Goal: Task Accomplishment & Management: Manage account settings

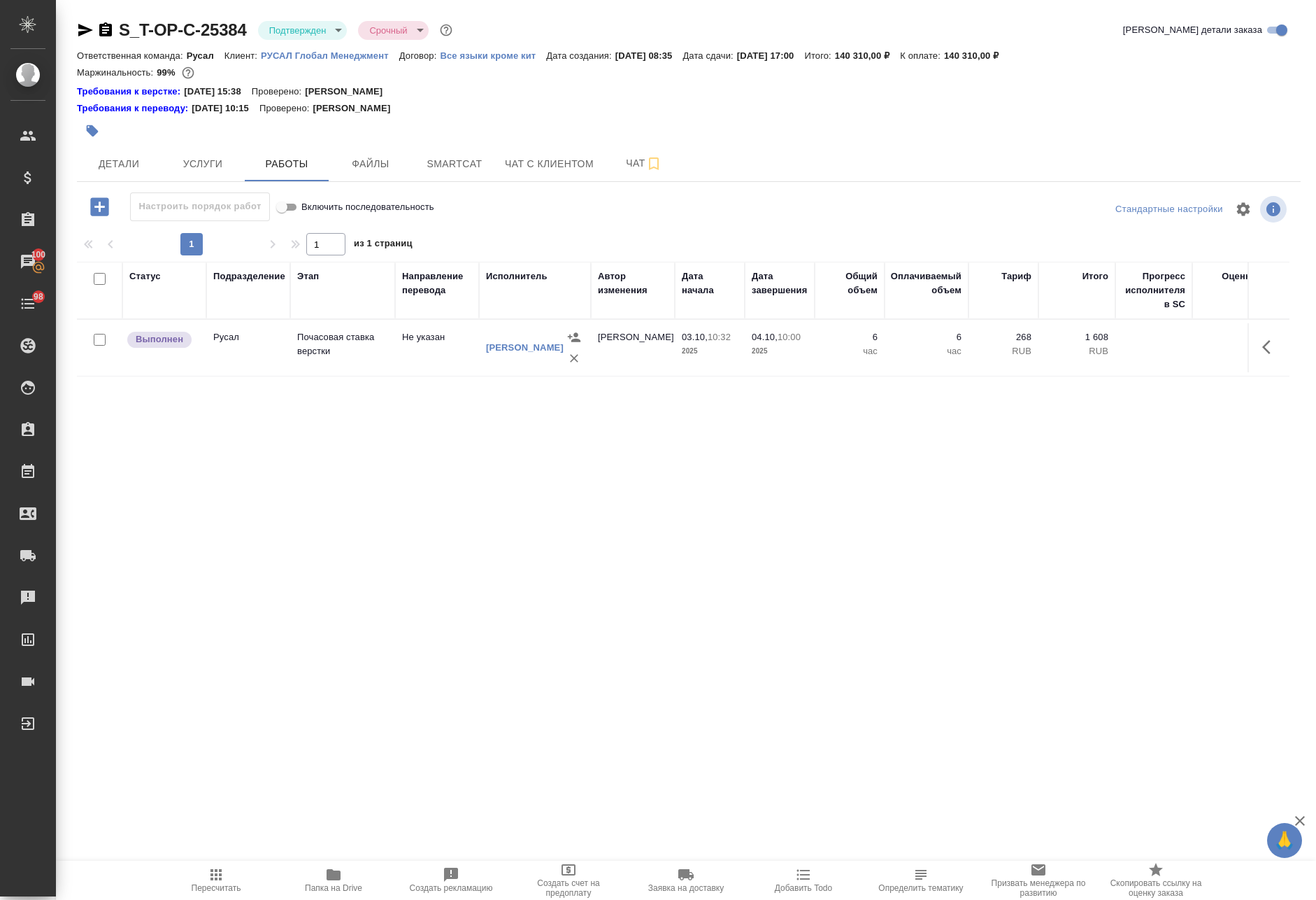
click at [831, 327] on td "6 час" at bounding box center [849, 348] width 70 height 49
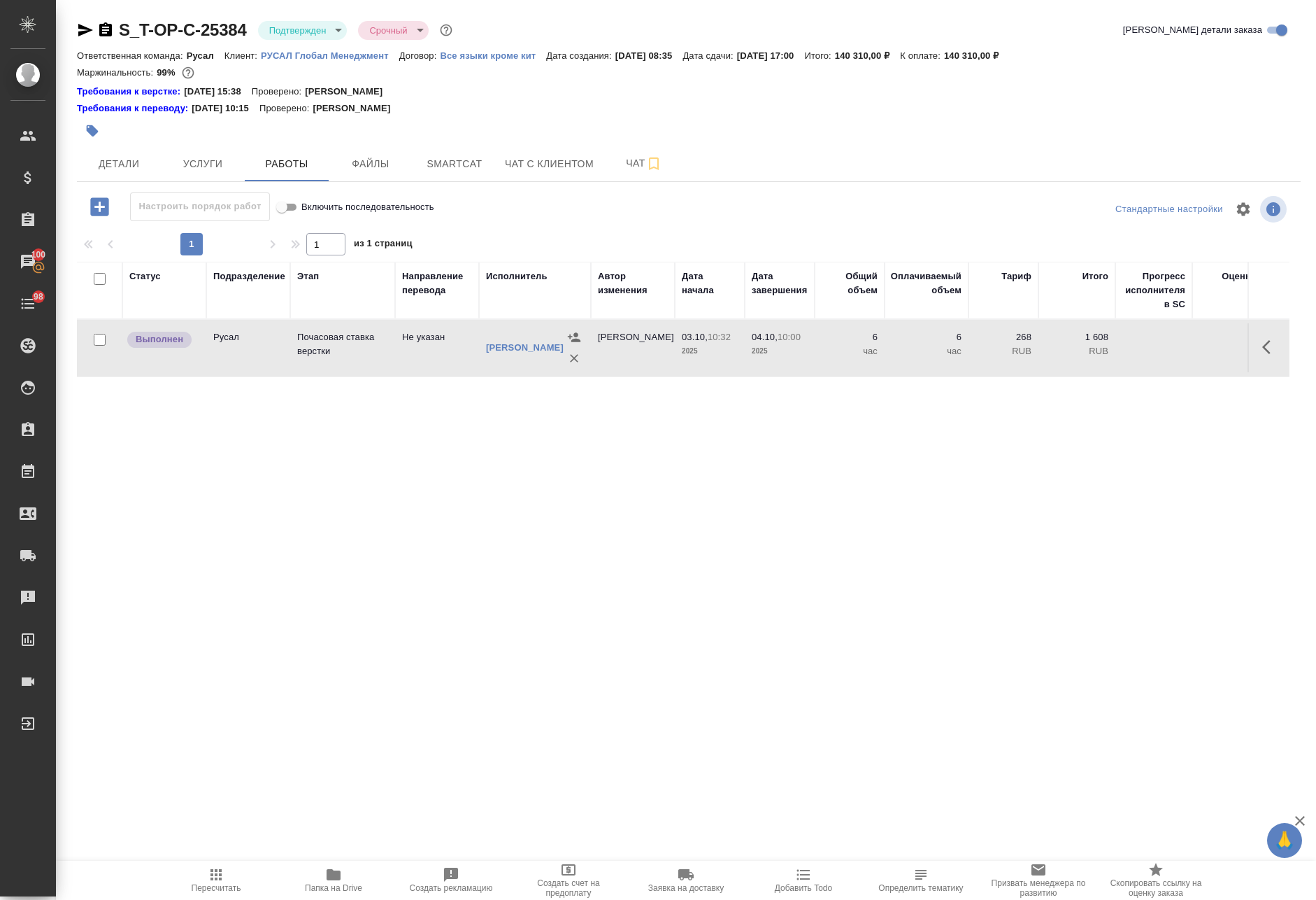
click at [784, 341] on p "10:00" at bounding box center [789, 337] width 23 height 11
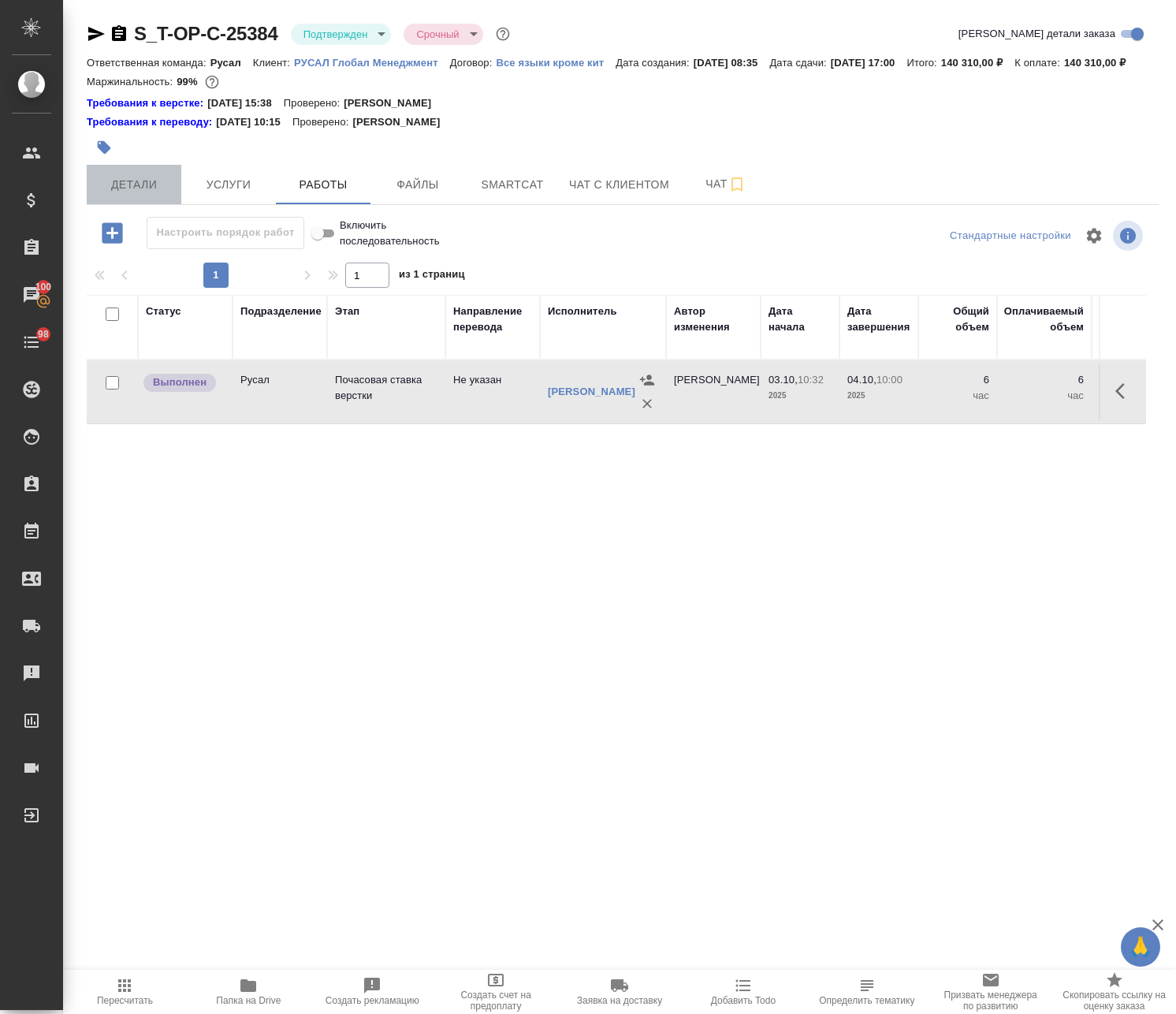
click at [147, 195] on span "Детали" at bounding box center [134, 185] width 76 height 19
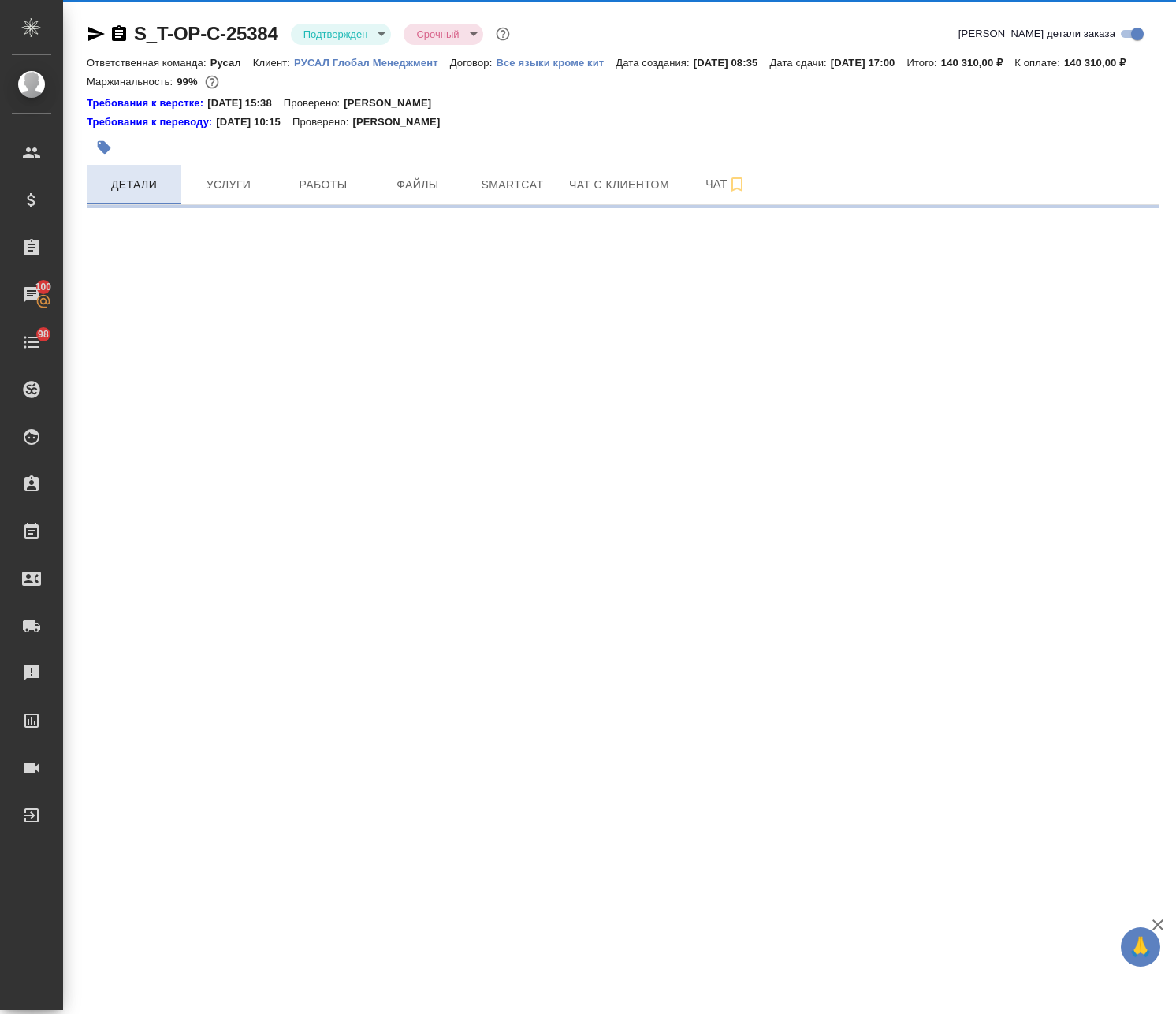
select select "RU"
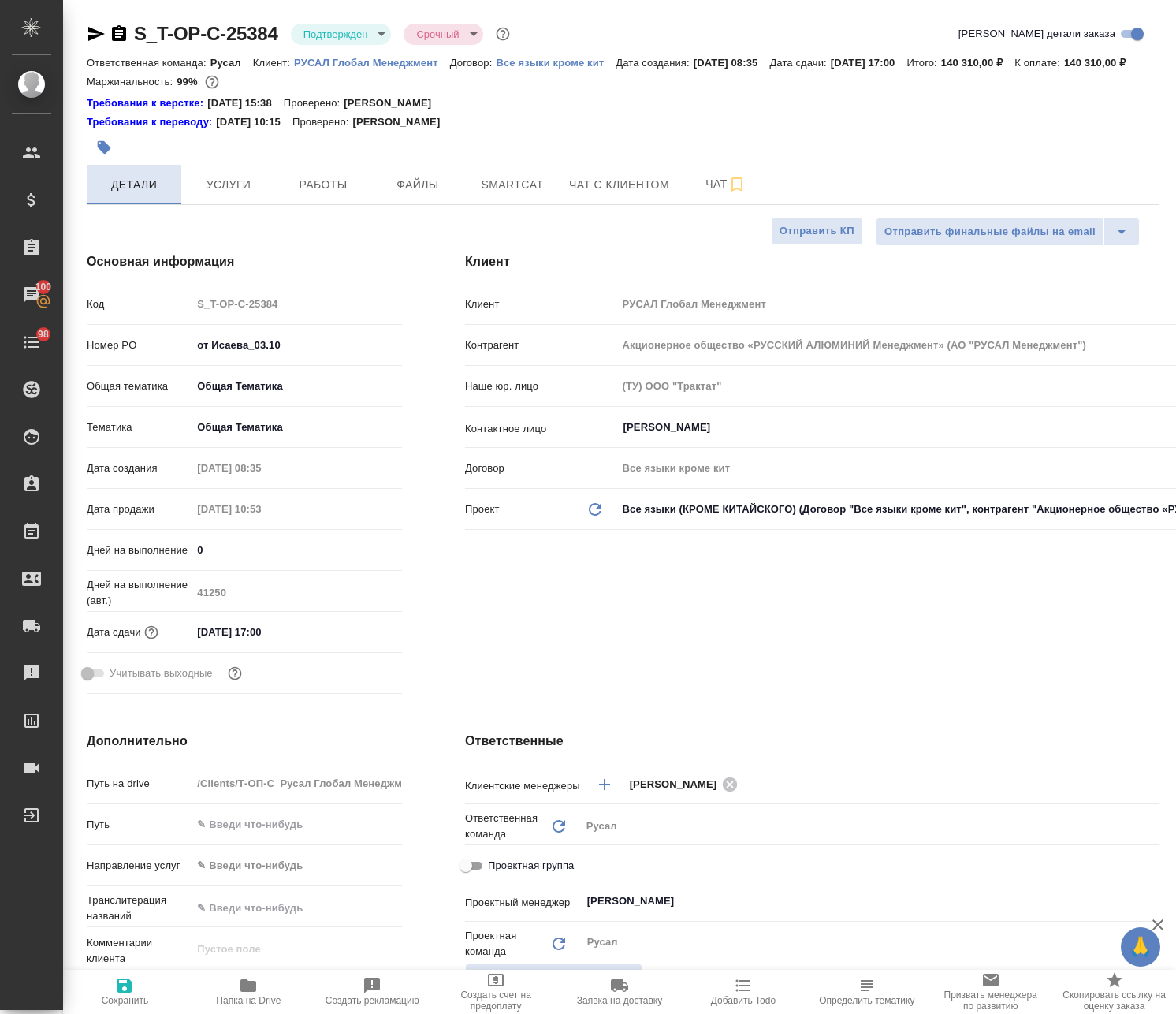
type textarea "x"
drag, startPoint x: 230, startPoint y: 227, endPoint x: 244, endPoint y: 206, distance: 25.2
click at [244, 206] on div "S_T-OP-C-25384 Подтвержден confirmed Срочный urgent Кратко детали заказа Ответс…" at bounding box center [622, 830] width 1089 height 1661
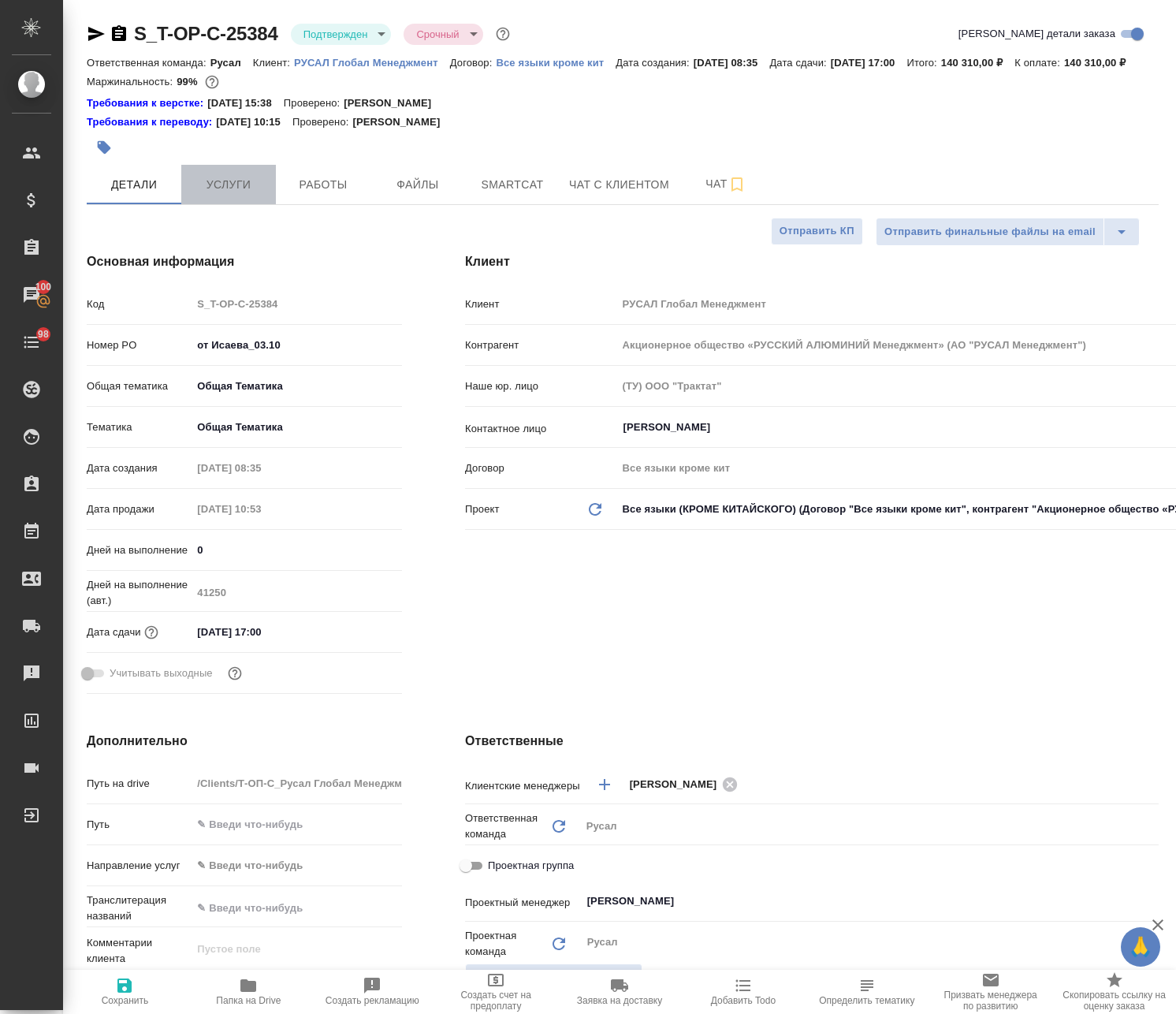
click at [244, 195] on span "Услуги" at bounding box center [229, 185] width 76 height 19
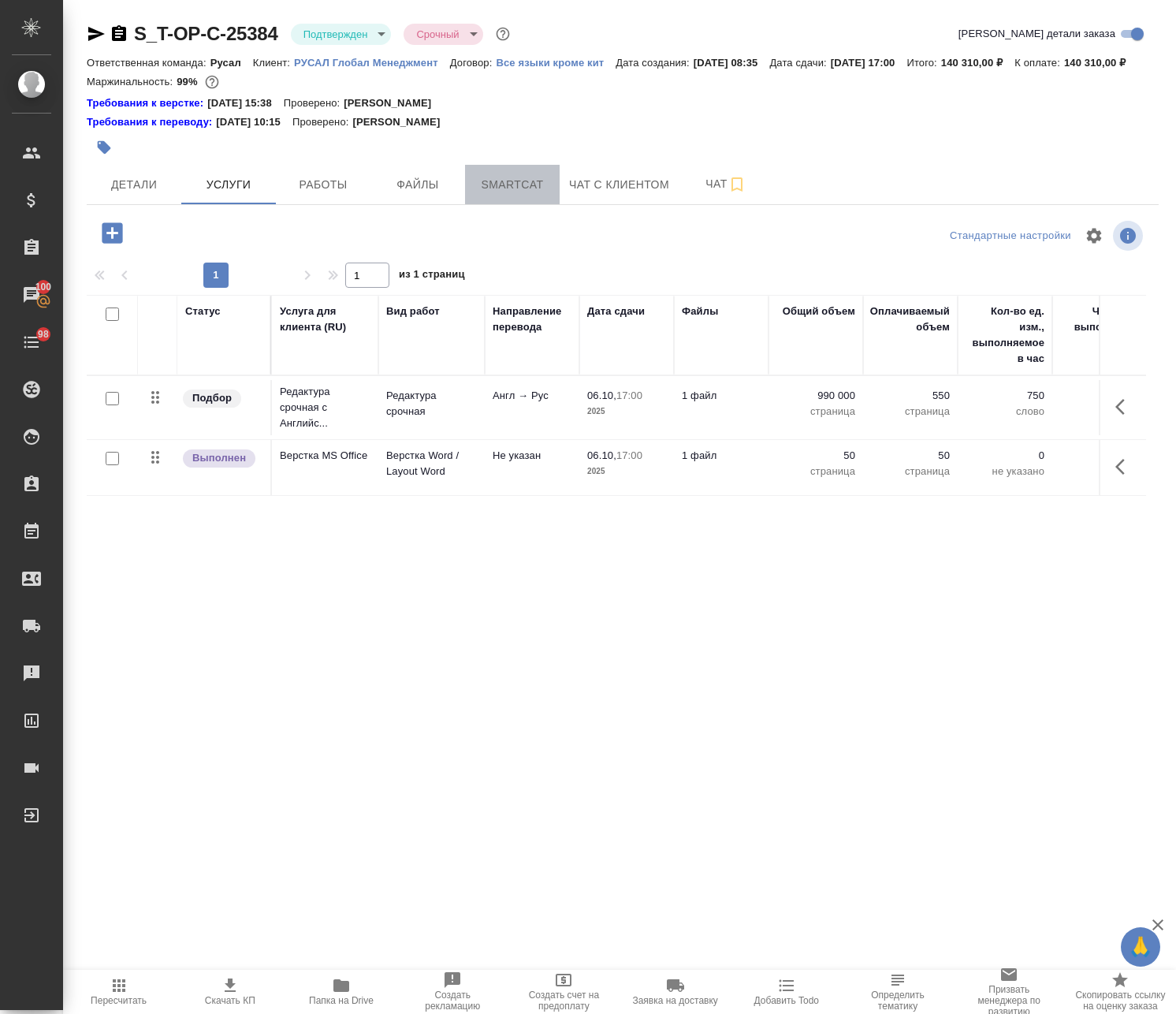
click at [523, 192] on button "Smartcat" at bounding box center [512, 185] width 95 height 40
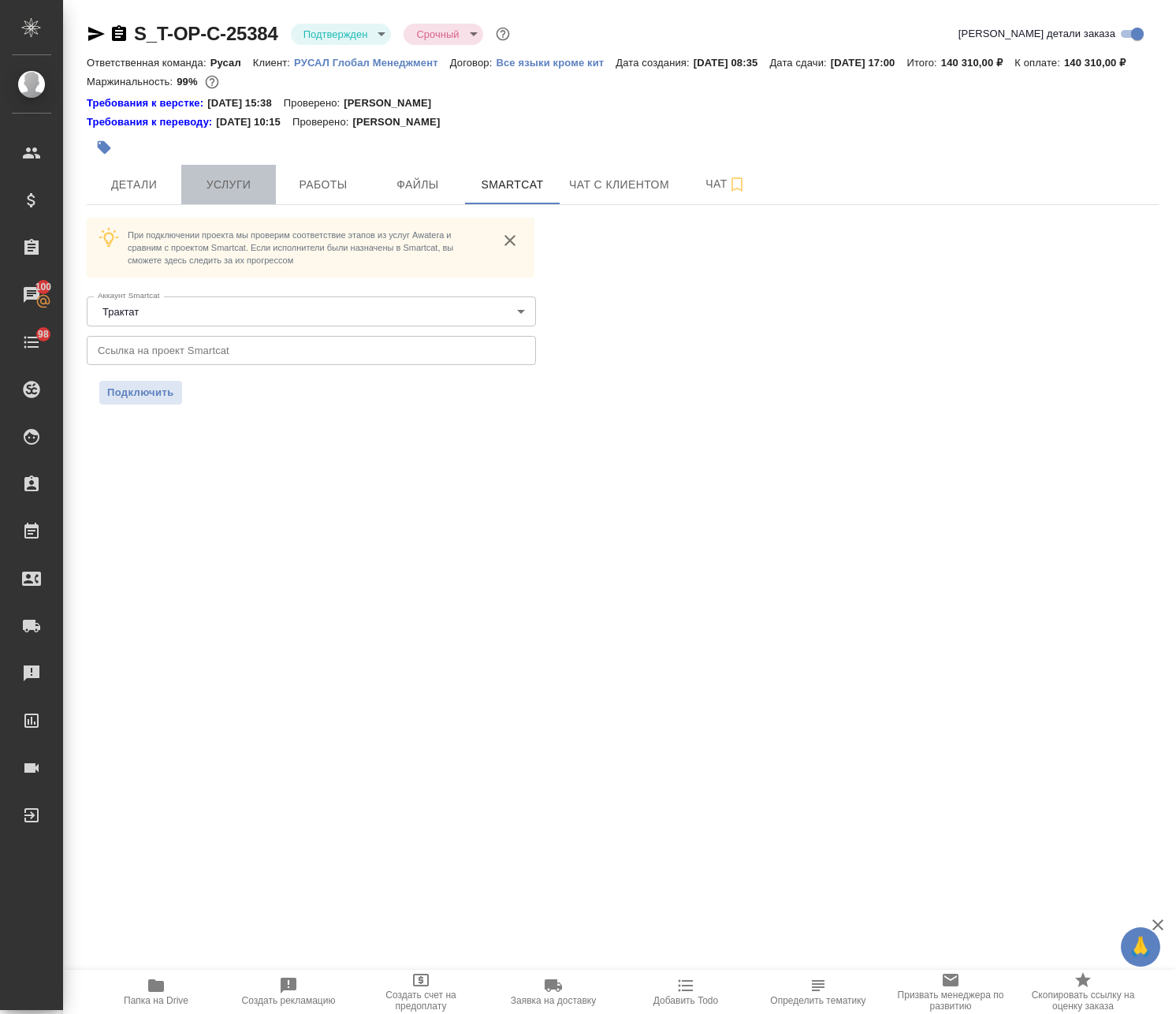
click at [229, 187] on button "Услуги" at bounding box center [228, 185] width 95 height 40
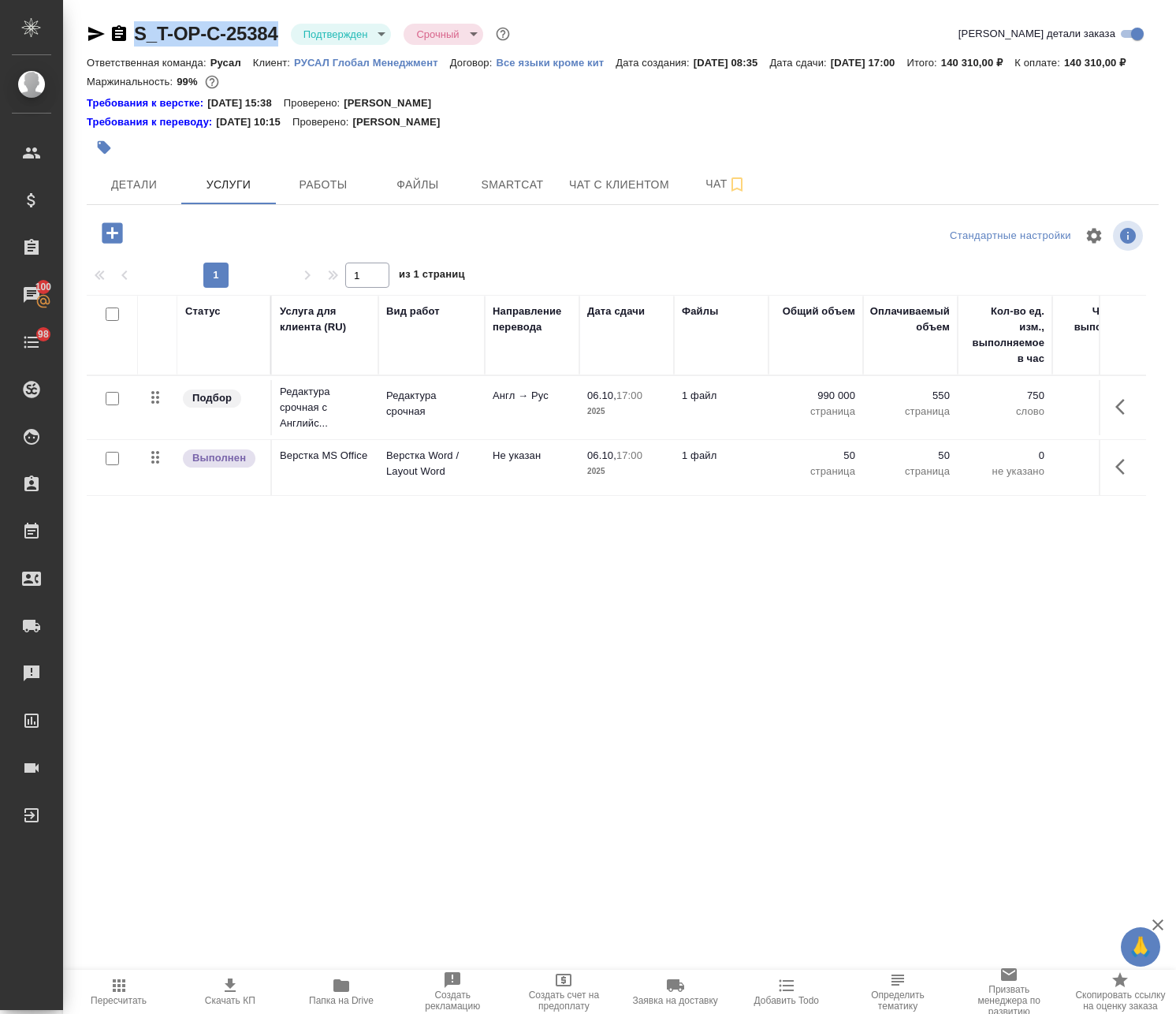
drag, startPoint x: 282, startPoint y: 15, endPoint x: 136, endPoint y: 36, distance: 147.5
click at [136, 36] on div "S_T-OP-C-25384 Подтвержден confirmed Срочный urgent Кратко детали заказа Ответс…" at bounding box center [622, 443] width 1089 height 887
copy link "S_T-OP-C-25384"
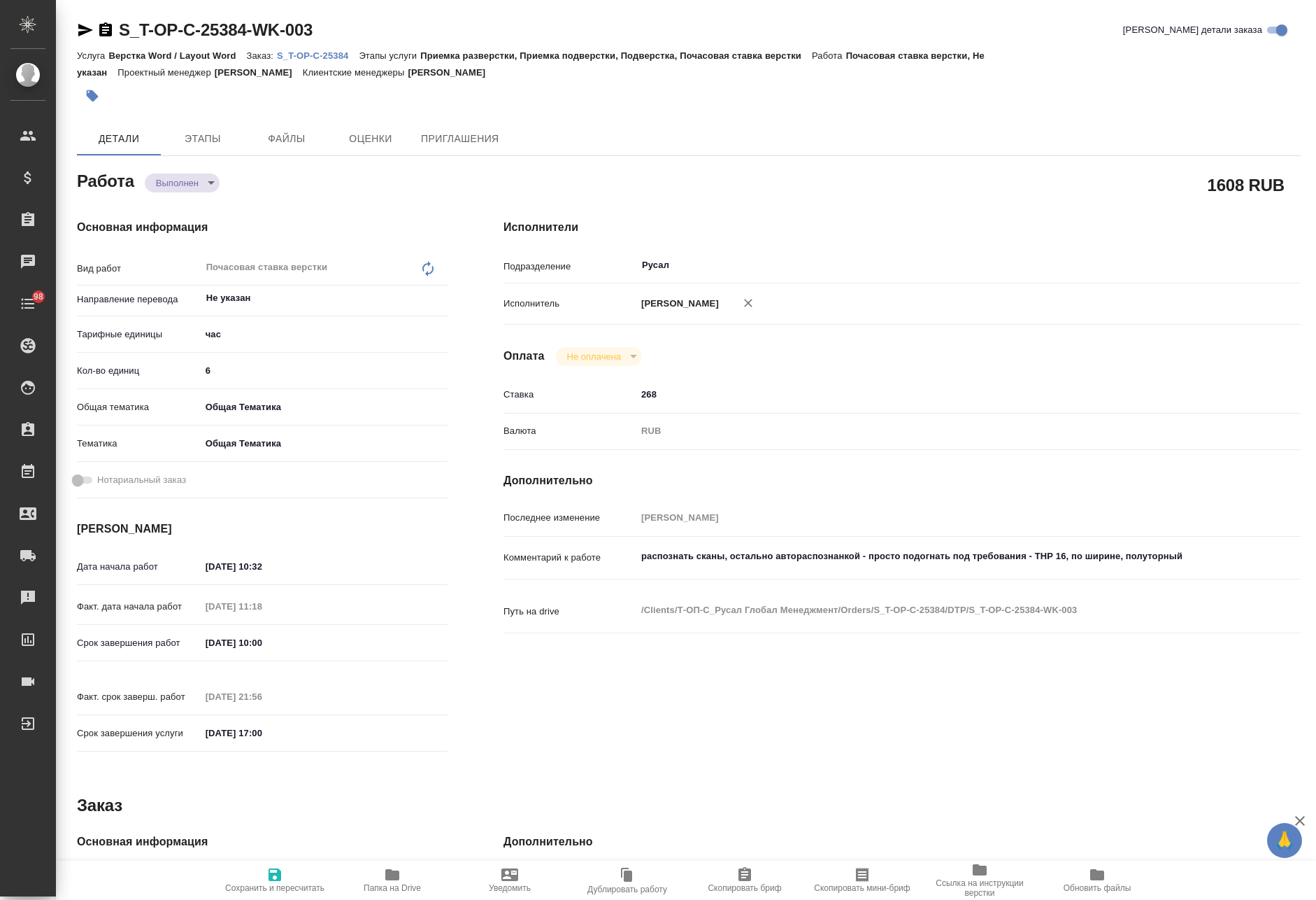
type textarea "x"
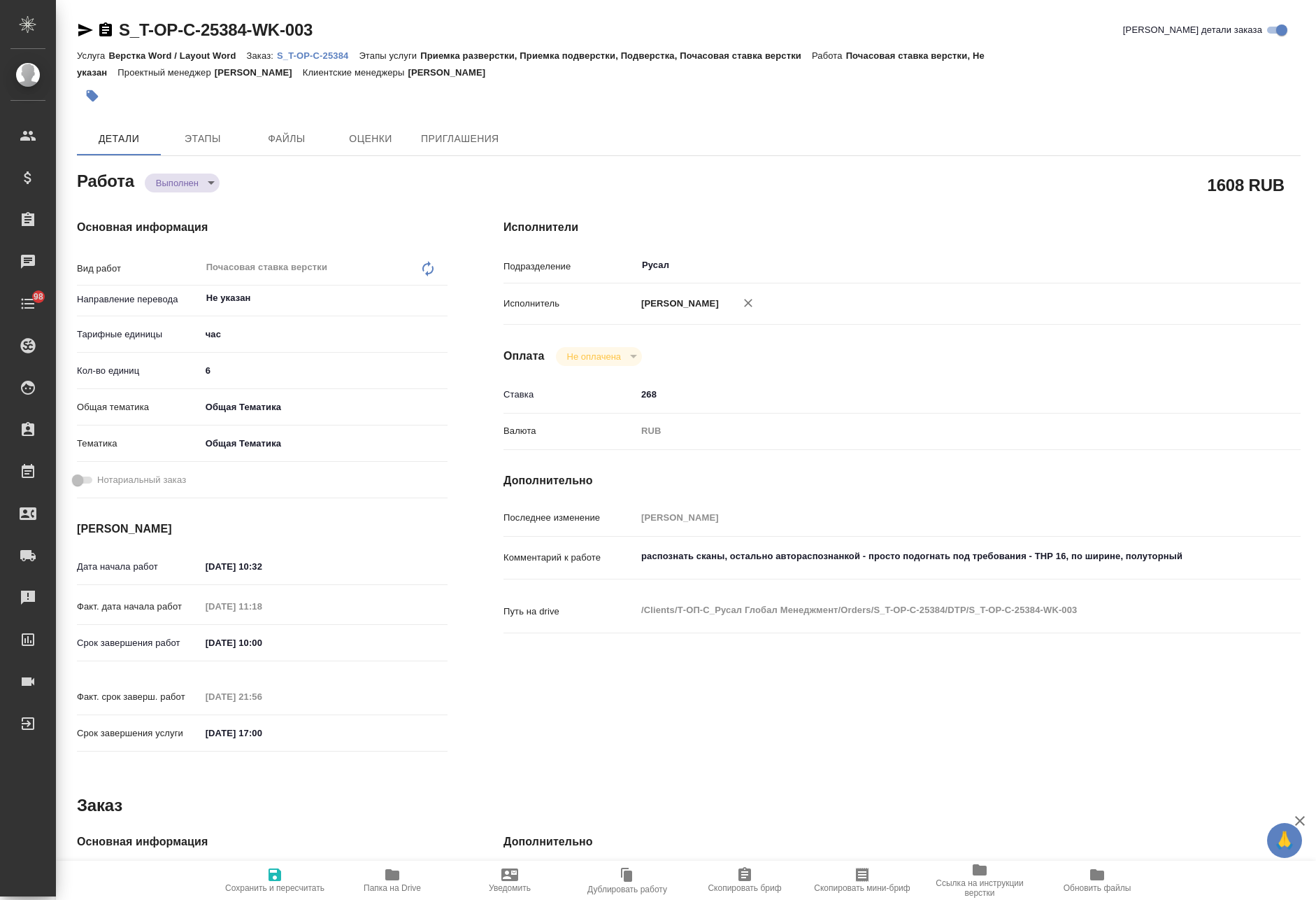
type textarea "x"
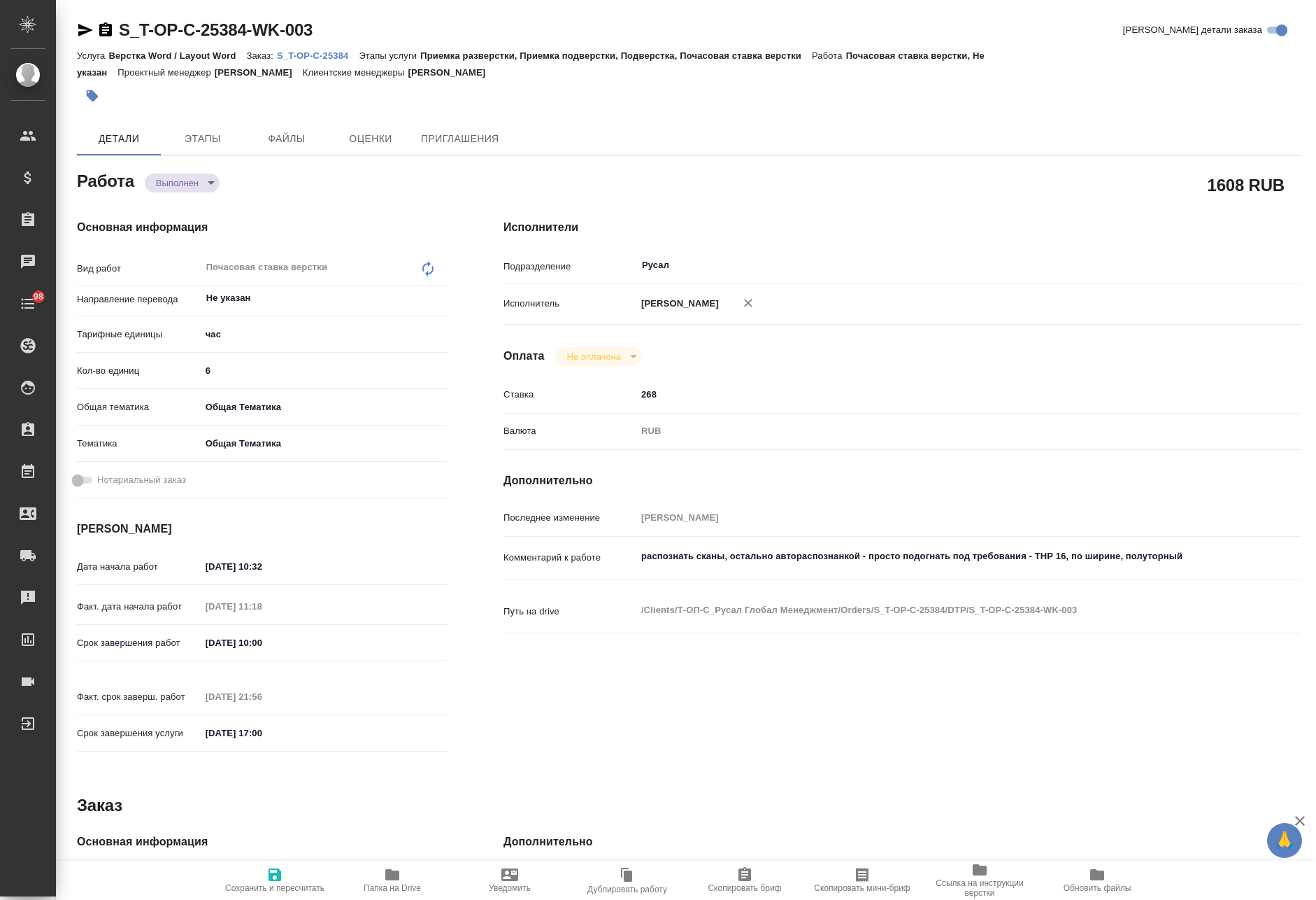
type textarea "x"
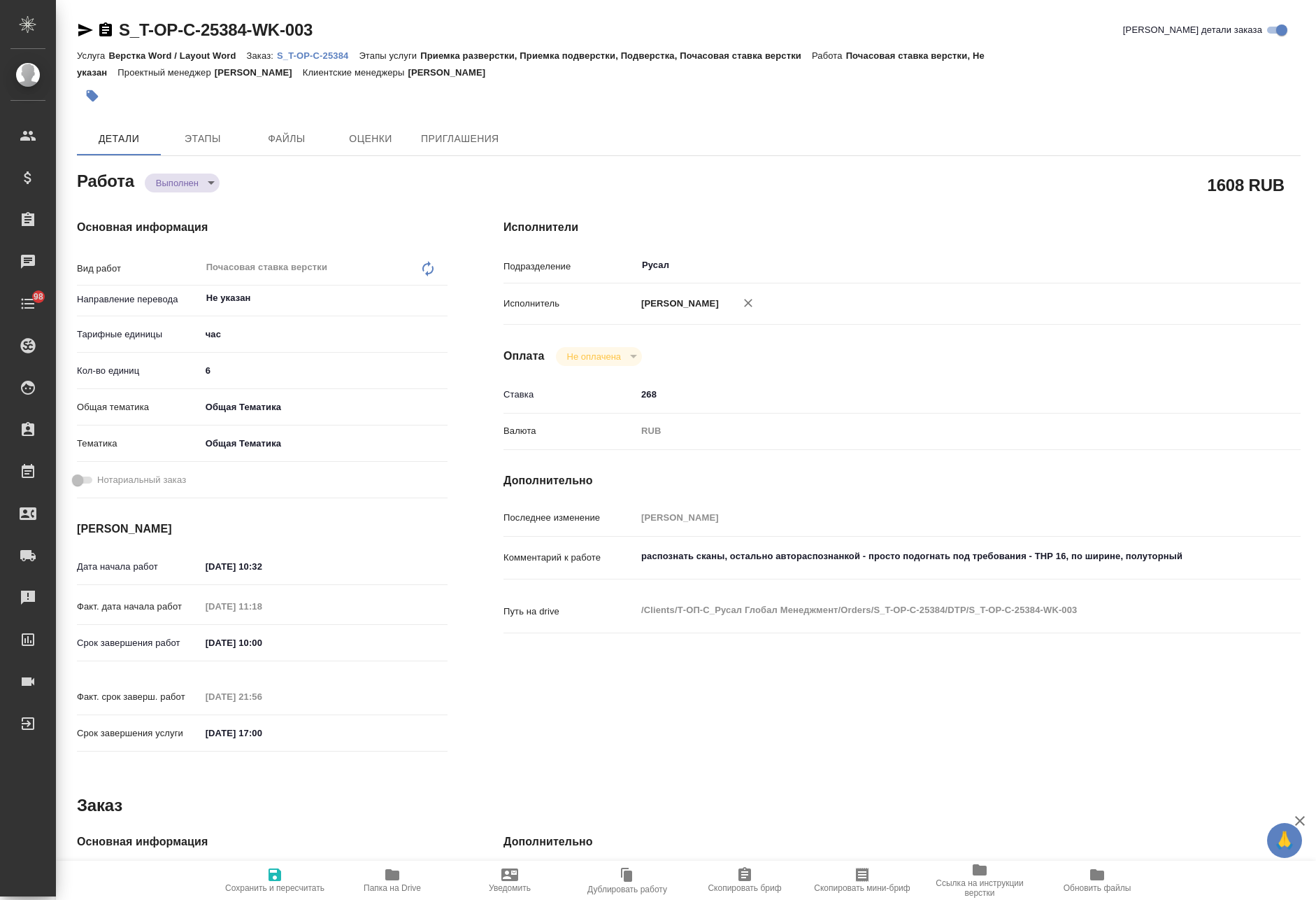
type textarea "x"
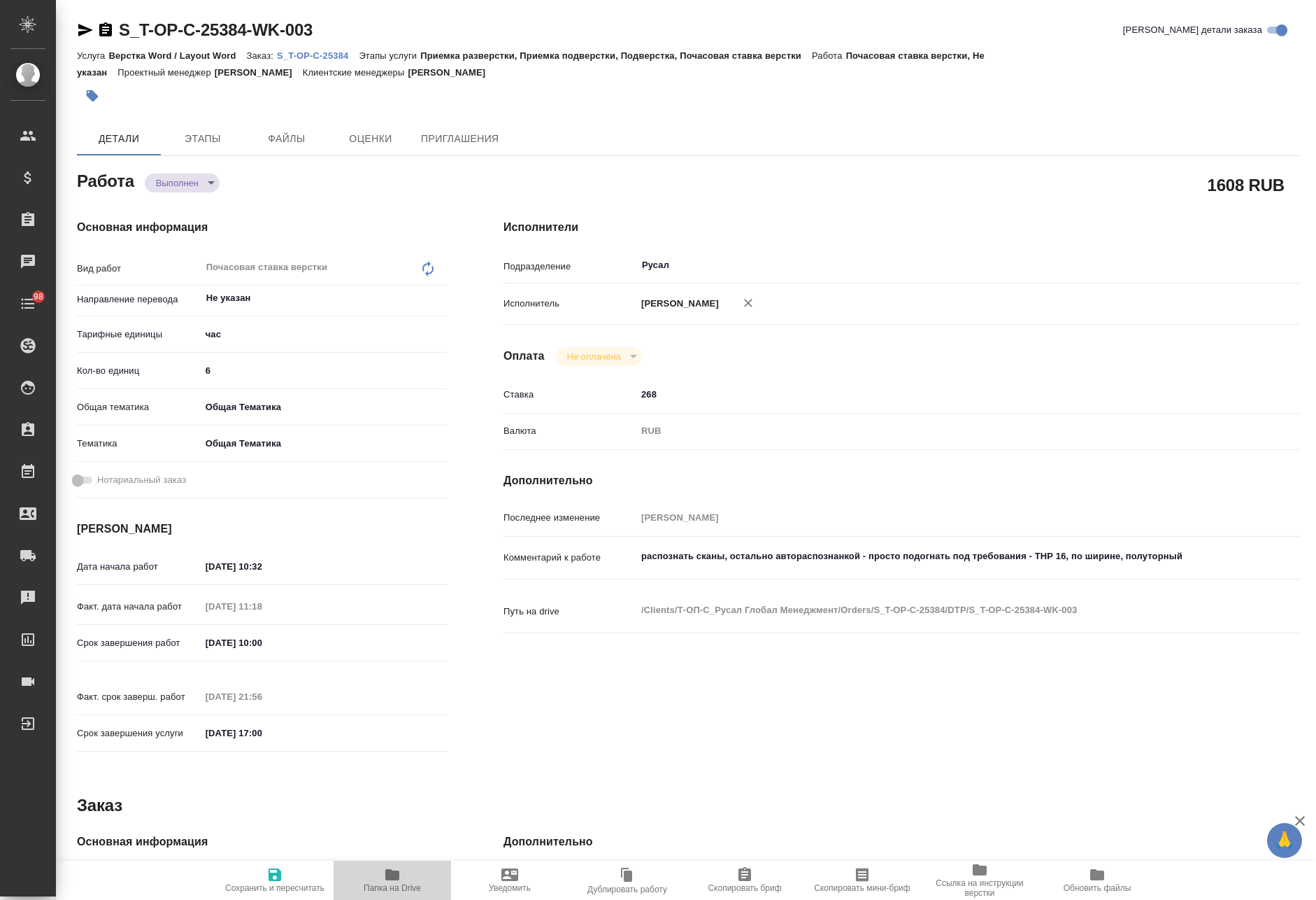
click at [386, 877] on icon "button" at bounding box center [392, 875] width 14 height 11
type textarea "x"
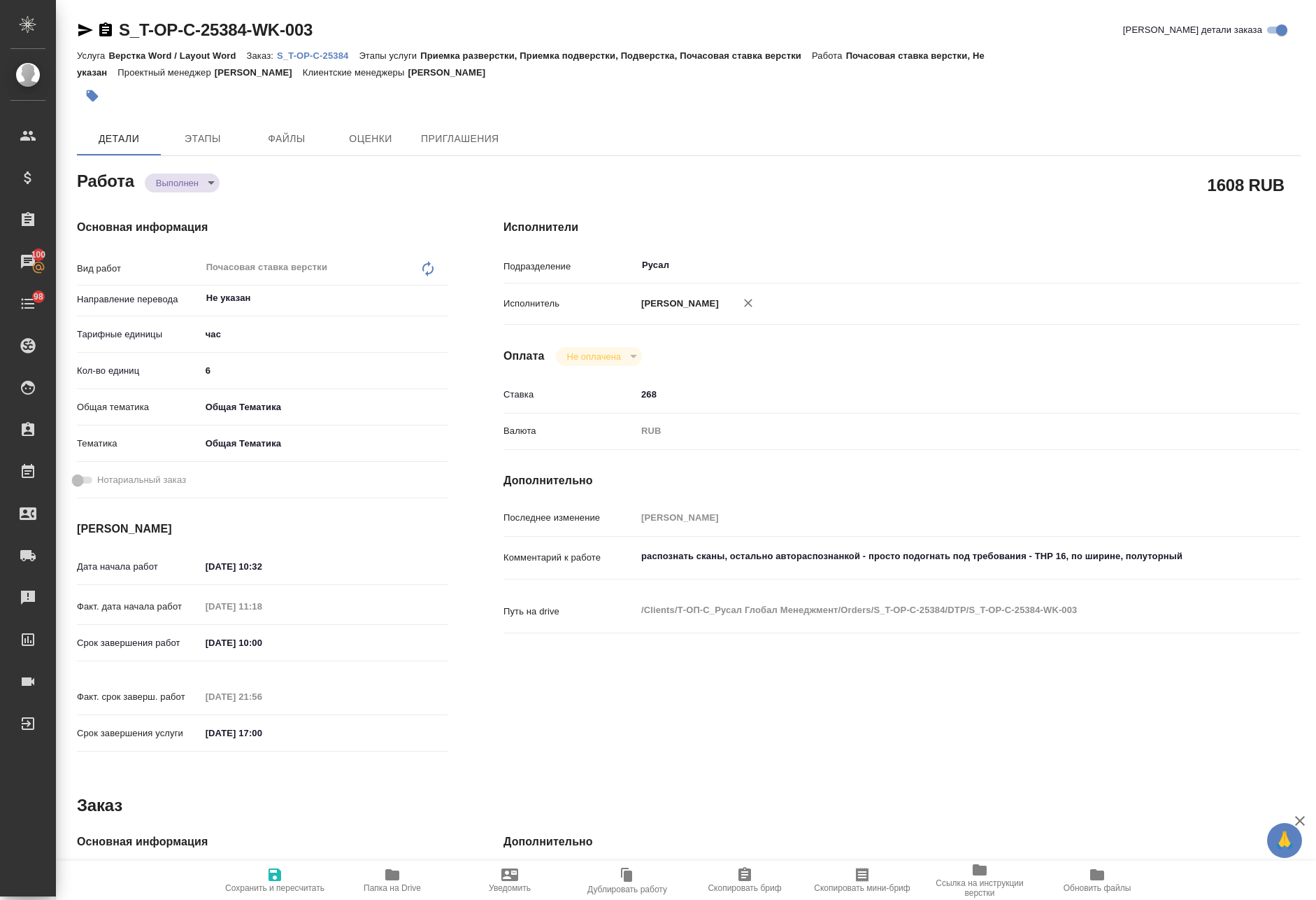
type textarea "x"
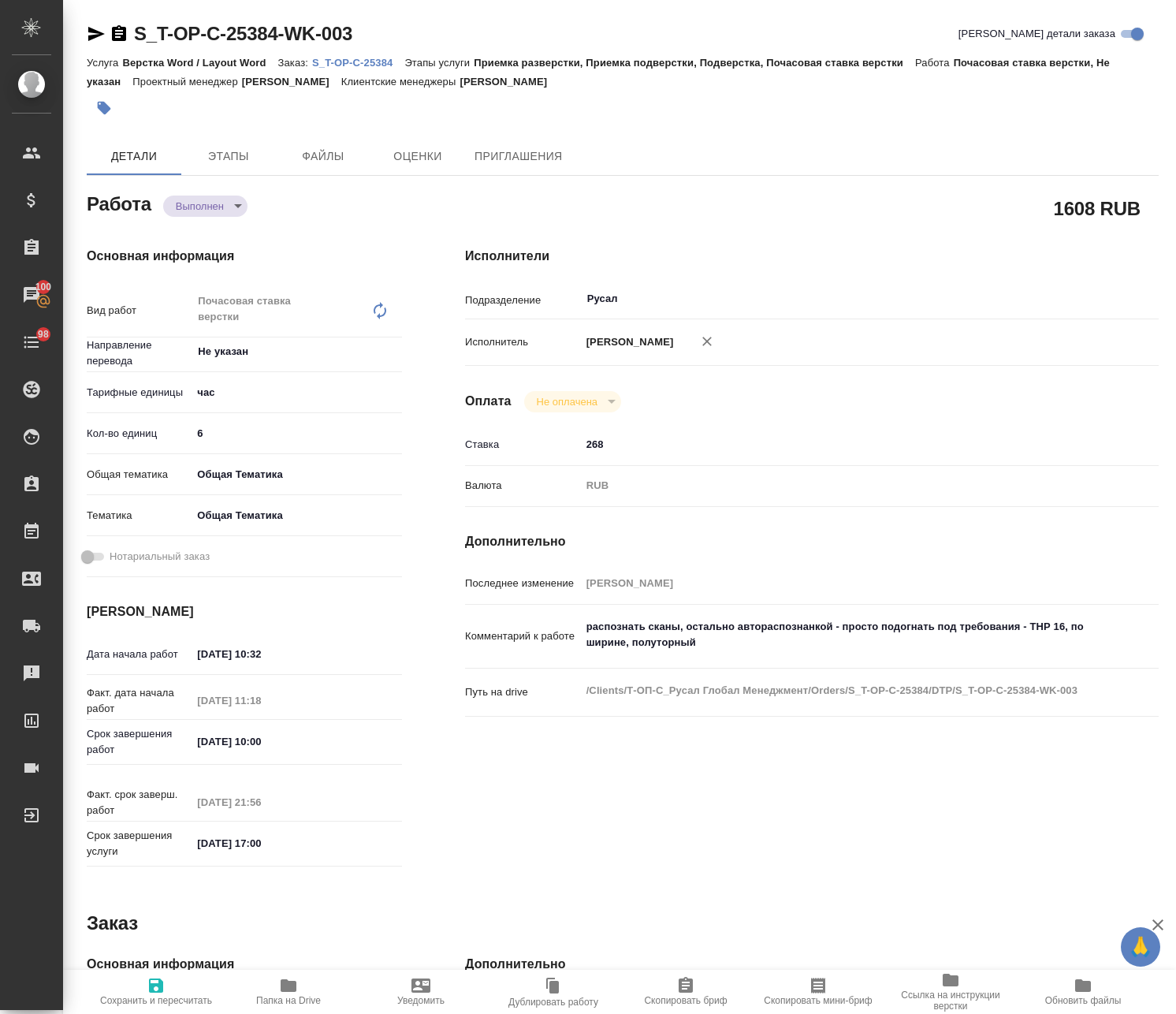
type textarea "x"
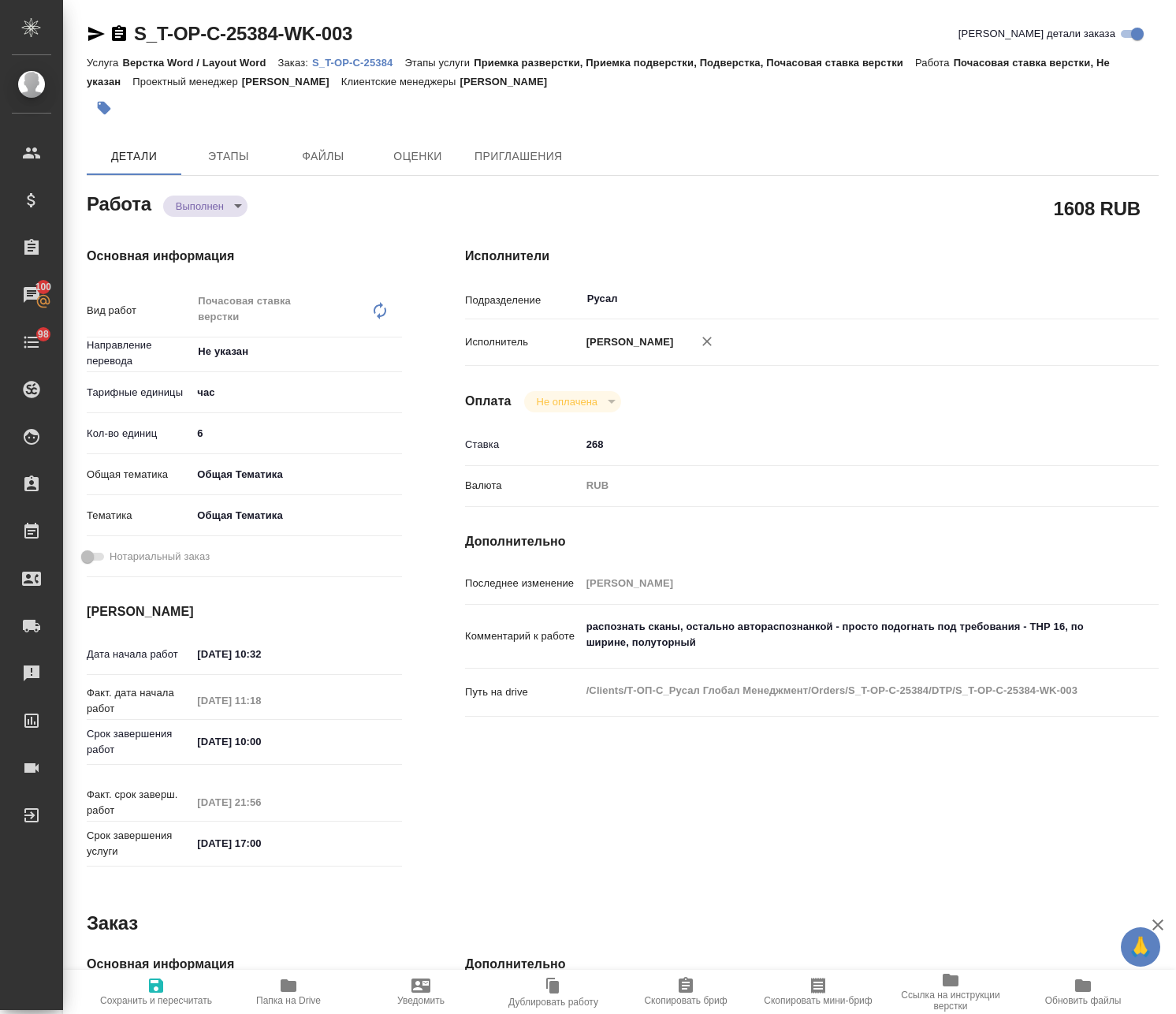
type textarea "x"
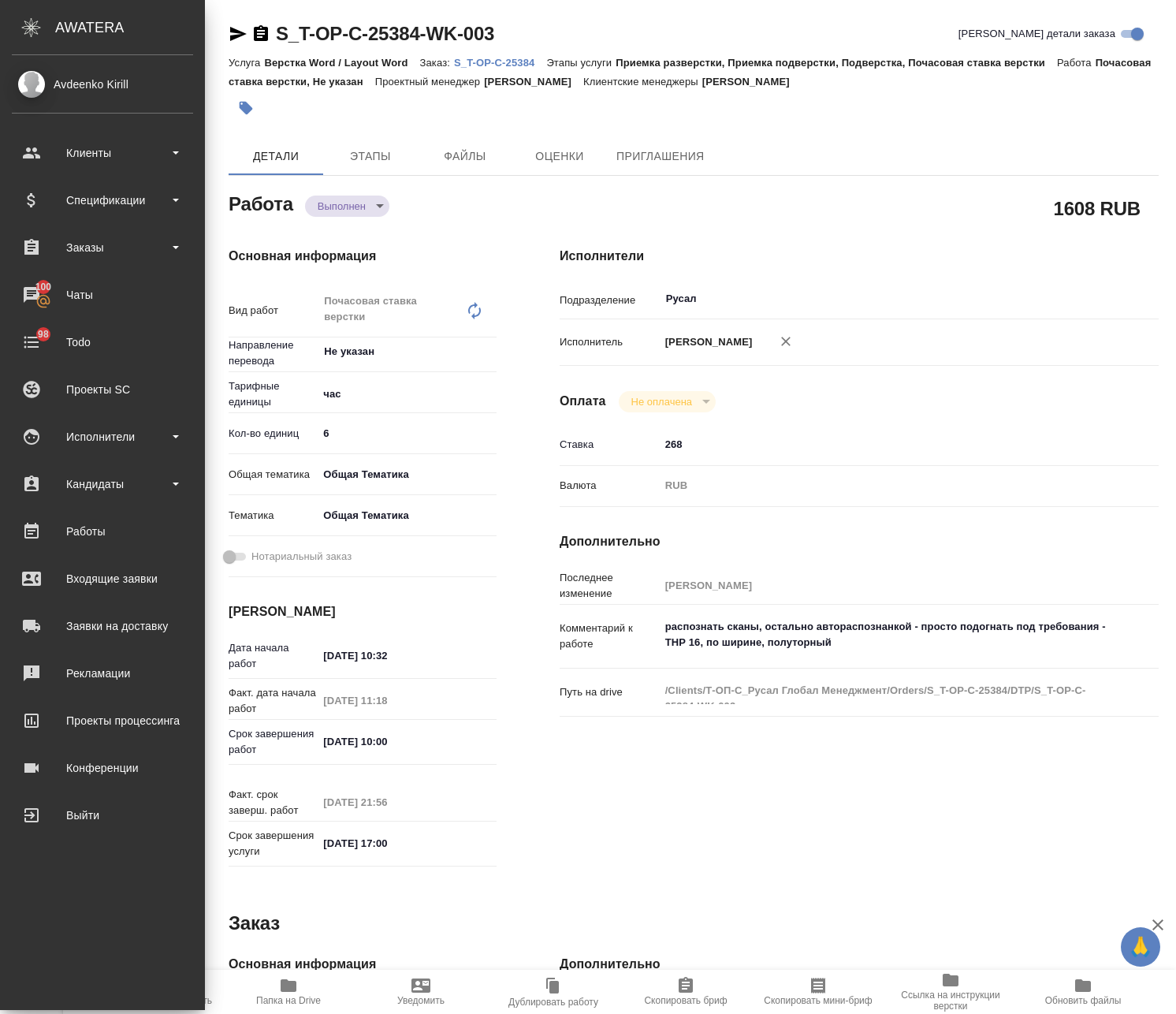
type textarea "x"
